Goal: Book appointment/travel/reservation

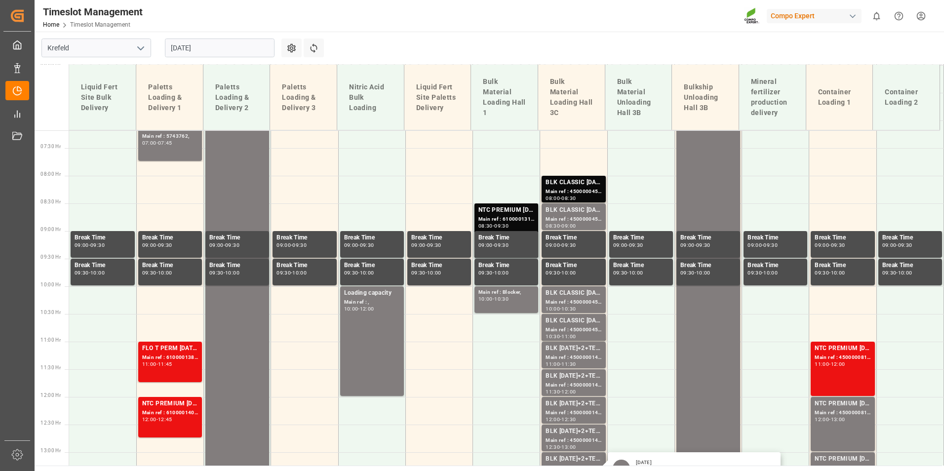
scroll to position [270, 0]
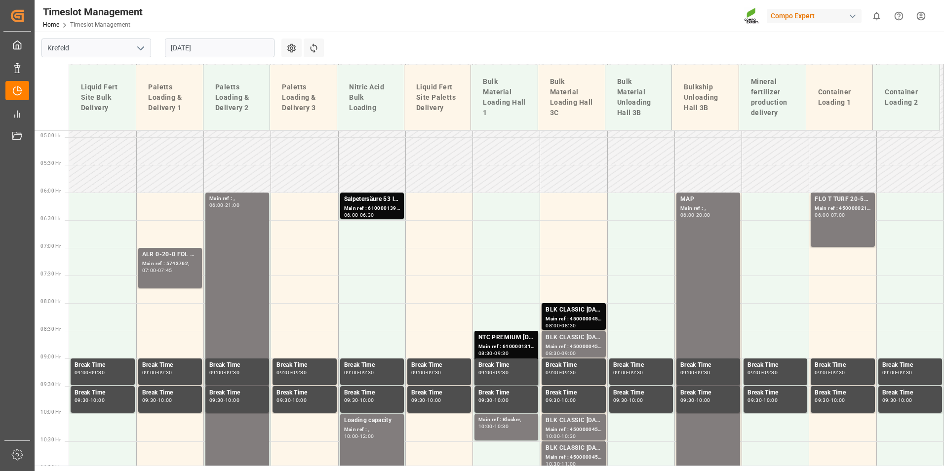
click at [830, 231] on div "FLO T TURF 20-5-8 25kg (x42) WW; Main ref : 4500000219, 2000000151; 06:00 - 07:…" at bounding box center [843, 220] width 56 height 50
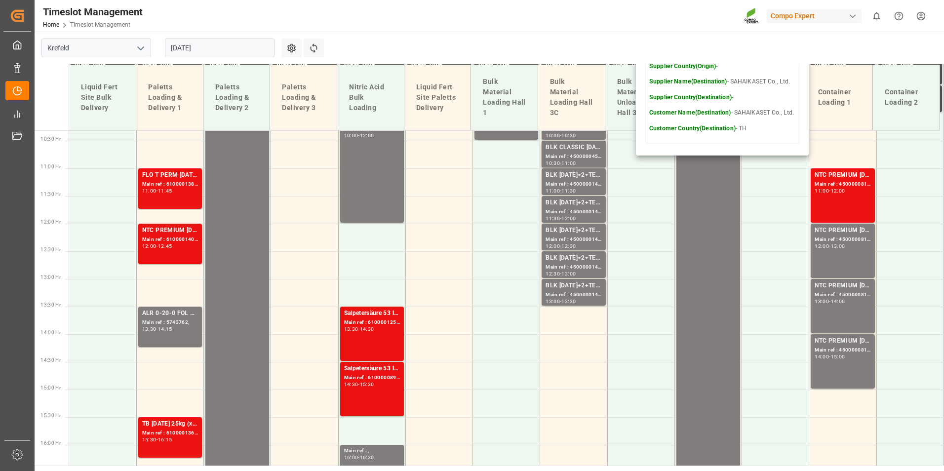
scroll to position [467, 0]
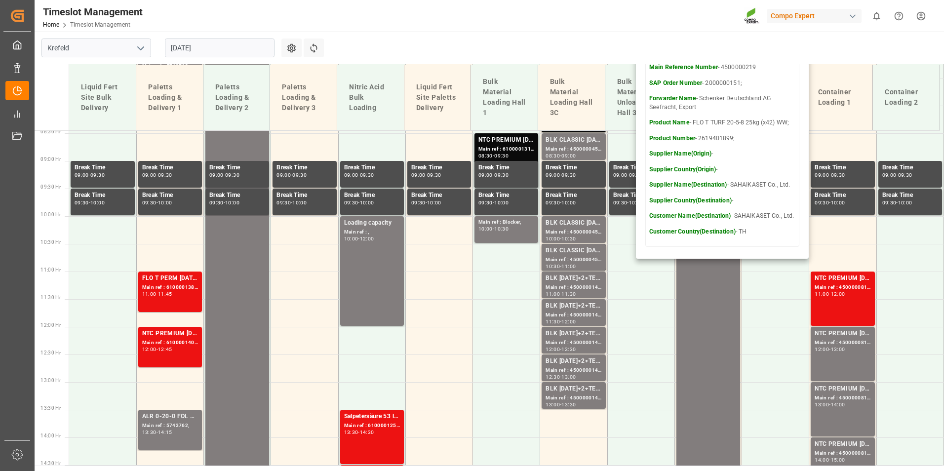
click at [482, 46] on main "[GEOGRAPHIC_DATA] [DATE] Settings Refresh Time Slots Liquid Fert Site Bulk Deli…" at bounding box center [488, 249] width 907 height 434
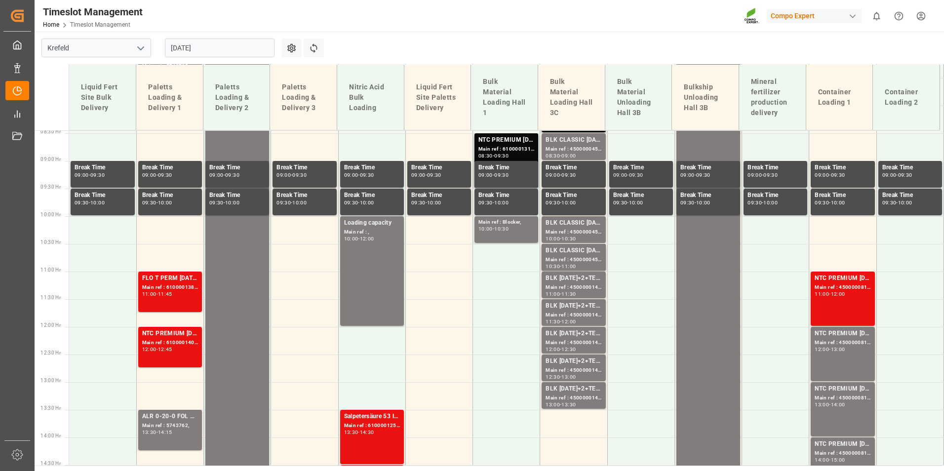
scroll to position [418, 0]
